Goal: Task Accomplishment & Management: Use online tool/utility

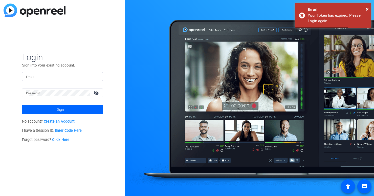
click at [62, 76] on input "Email" at bounding box center [62, 76] width 73 height 6
type input "[PERSON_NAME][EMAIL_ADDRESS][DOMAIN_NAME]"
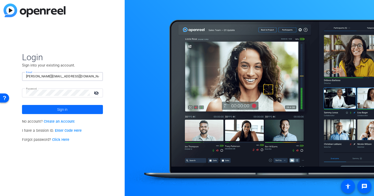
click at [93, 106] on span at bounding box center [62, 109] width 81 height 12
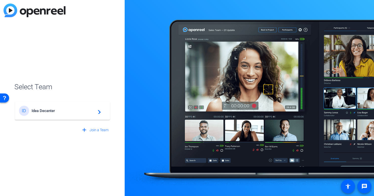
click at [70, 107] on div "ID Idea Decanter navigate_next" at bounding box center [62, 111] width 87 height 10
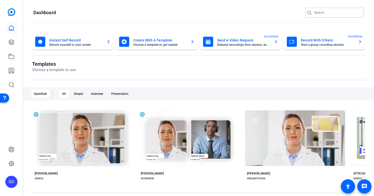
click at [316, 10] on input "Search" at bounding box center [336, 13] width 45 height 6
type input "r"
type input "td"
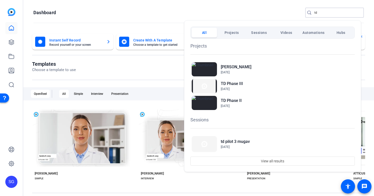
click at [232, 33] on span "Projects" at bounding box center [231, 32] width 14 height 9
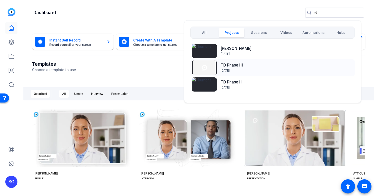
click at [230, 66] on h2 "TD Phase III" at bounding box center [232, 65] width 22 height 6
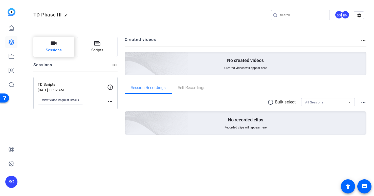
click at [53, 42] on icon "button" at bounding box center [54, 43] width 6 height 4
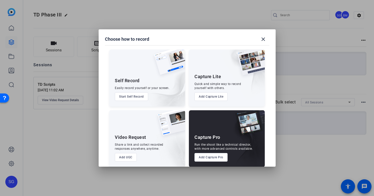
click at [208, 157] on button "Add Capture Pro" at bounding box center [210, 157] width 33 height 9
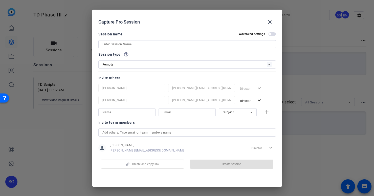
click at [174, 47] on input at bounding box center [186, 44] width 169 height 6
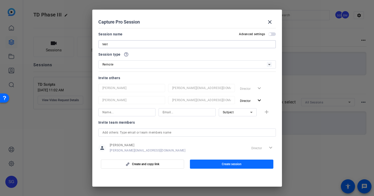
type input "test"
click at [217, 160] on span "button" at bounding box center [231, 164] width 83 height 12
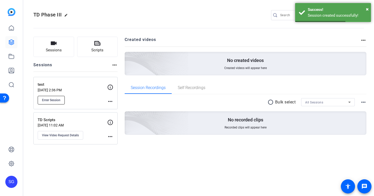
click at [57, 98] on span "Enter Session" at bounding box center [51, 100] width 18 height 4
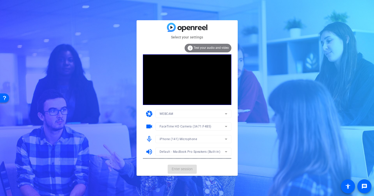
click at [183, 168] on mat-card-actions "Enter session" at bounding box center [186, 168] width 101 height 13
click at [184, 168] on span "Enter session" at bounding box center [182, 168] width 21 height 5
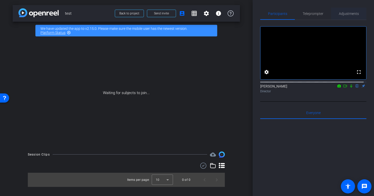
click at [347, 12] on span "Adjustments" at bounding box center [348, 14] width 20 height 4
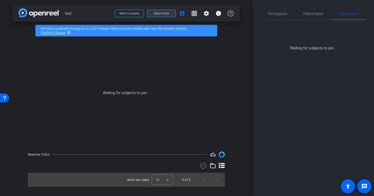
click at [165, 15] on span at bounding box center [161, 13] width 29 height 12
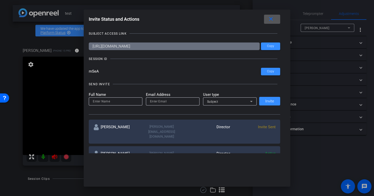
click at [273, 18] on mat-icon "close" at bounding box center [270, 19] width 6 height 6
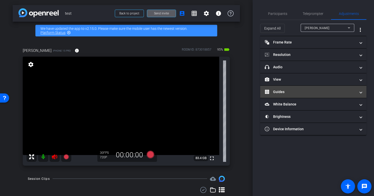
click at [307, 92] on mat-panel-title "Guides" at bounding box center [309, 91] width 91 height 5
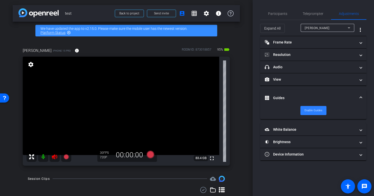
click at [308, 114] on span "Enable Guides" at bounding box center [313, 111] width 18 height 8
